Goal: Navigation & Orientation: Understand site structure

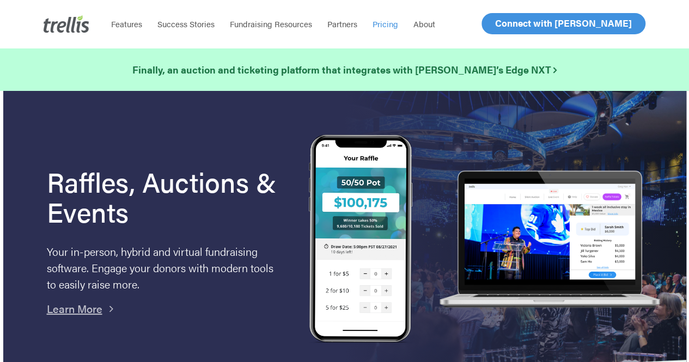
click at [389, 25] on span "Pricing" at bounding box center [386, 23] width 26 height 11
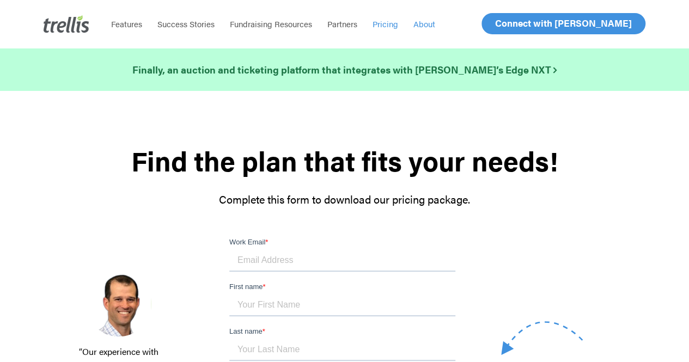
click at [425, 23] on span "About" at bounding box center [425, 23] width 22 height 11
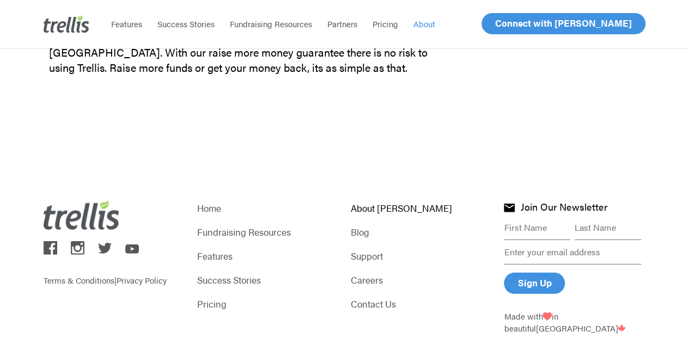
scroll to position [1526, 0]
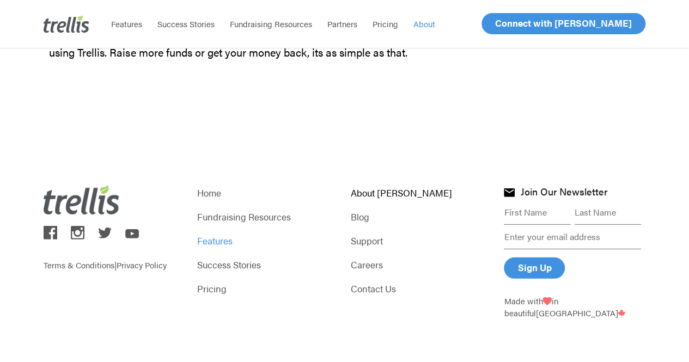
click at [220, 245] on link "Features" at bounding box center [268, 240] width 142 height 15
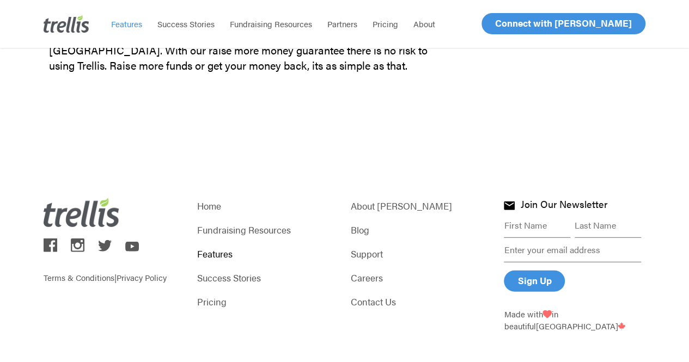
scroll to position [3493, 0]
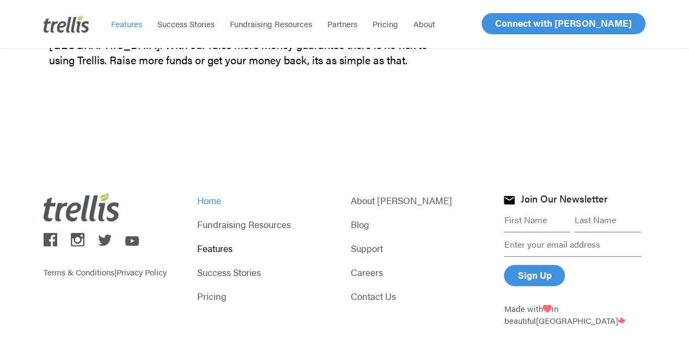
click at [207, 193] on link "Home" at bounding box center [268, 200] width 142 height 15
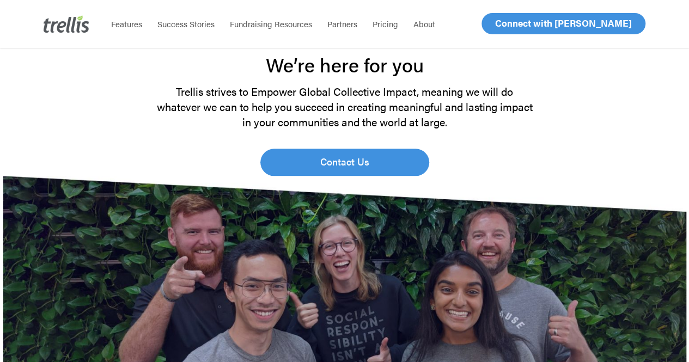
scroll to position [2677, 0]
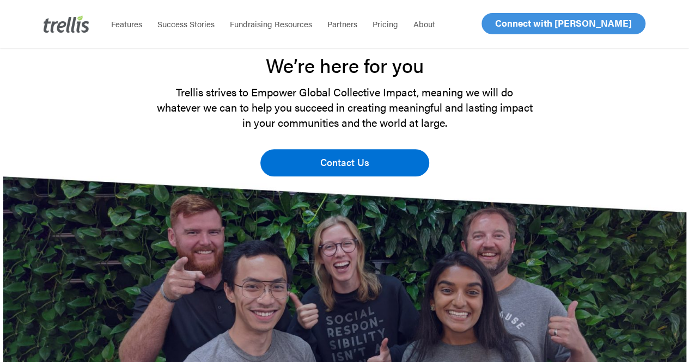
click at [364, 166] on span "Contact Us" at bounding box center [344, 162] width 49 height 15
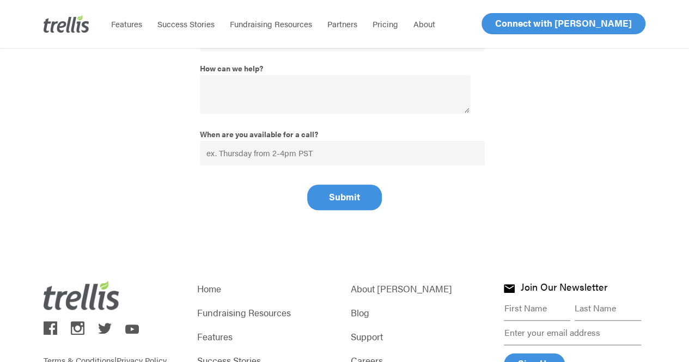
scroll to position [515, 0]
